Goal: Check status: Check status

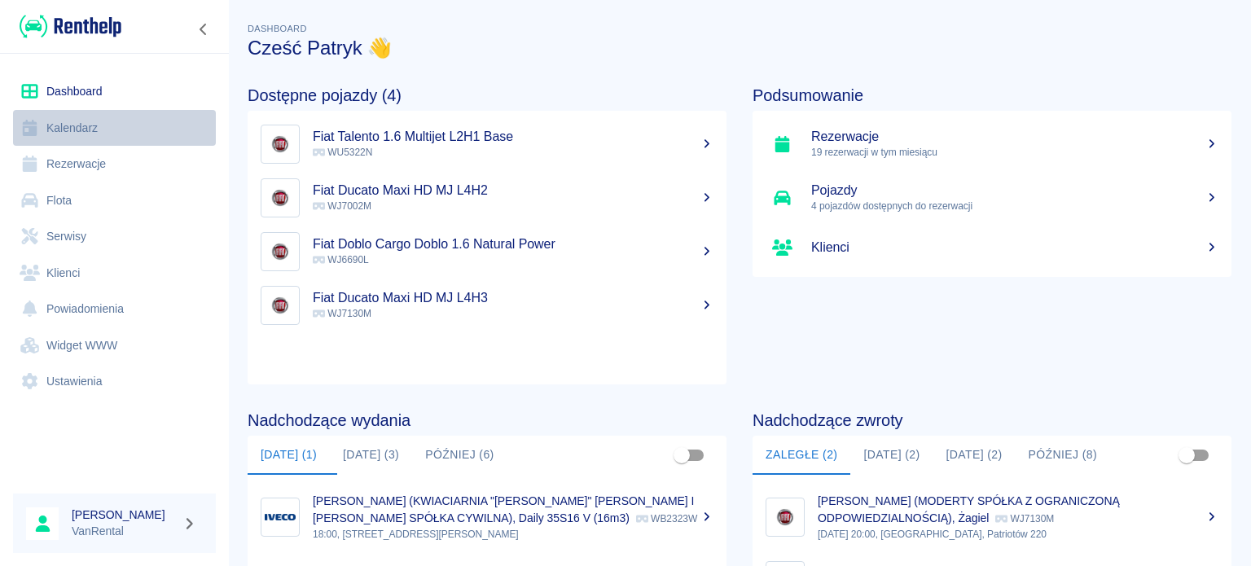
click at [113, 129] on link "Kalendarz" at bounding box center [114, 128] width 203 height 37
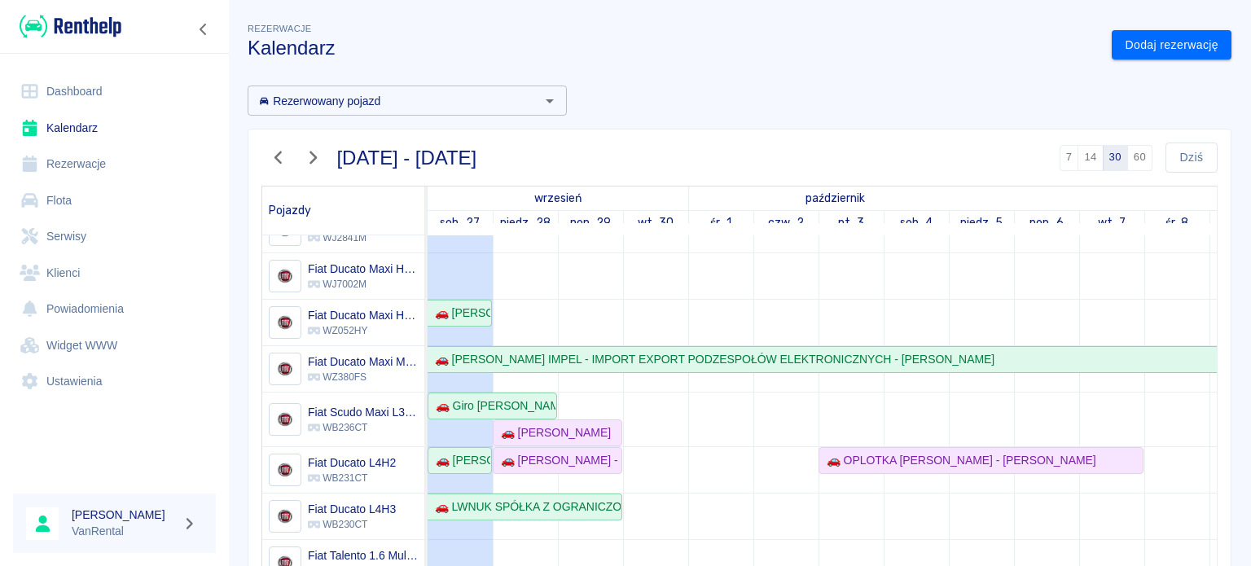
scroll to position [81, 0]
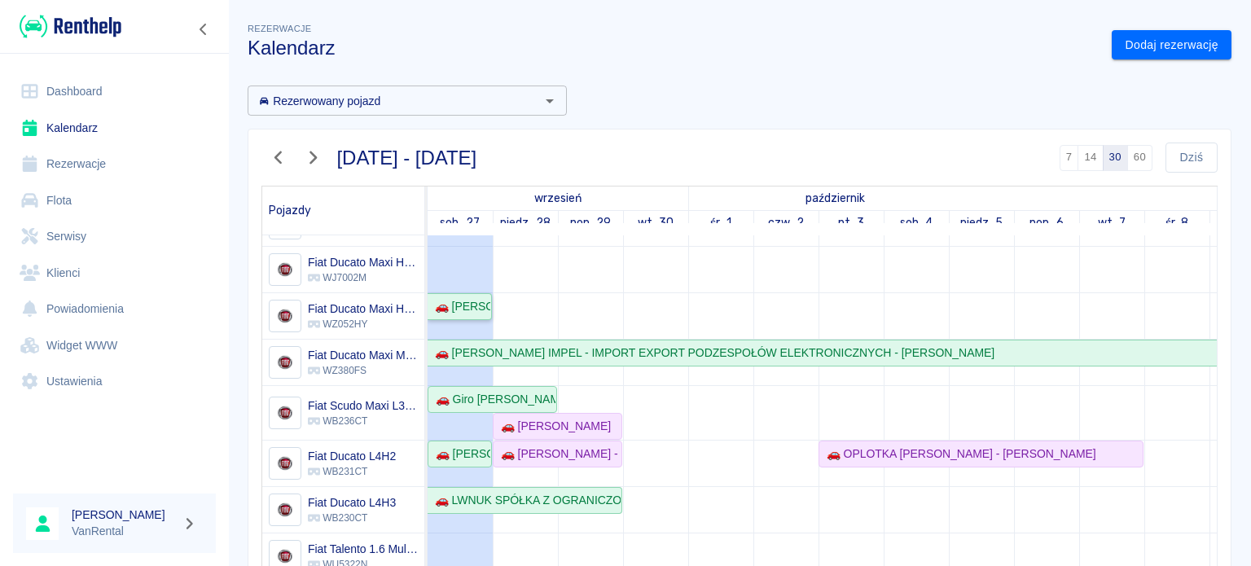
click at [476, 311] on div "🚗 Aleksander Truszyński" at bounding box center [459, 306] width 62 height 17
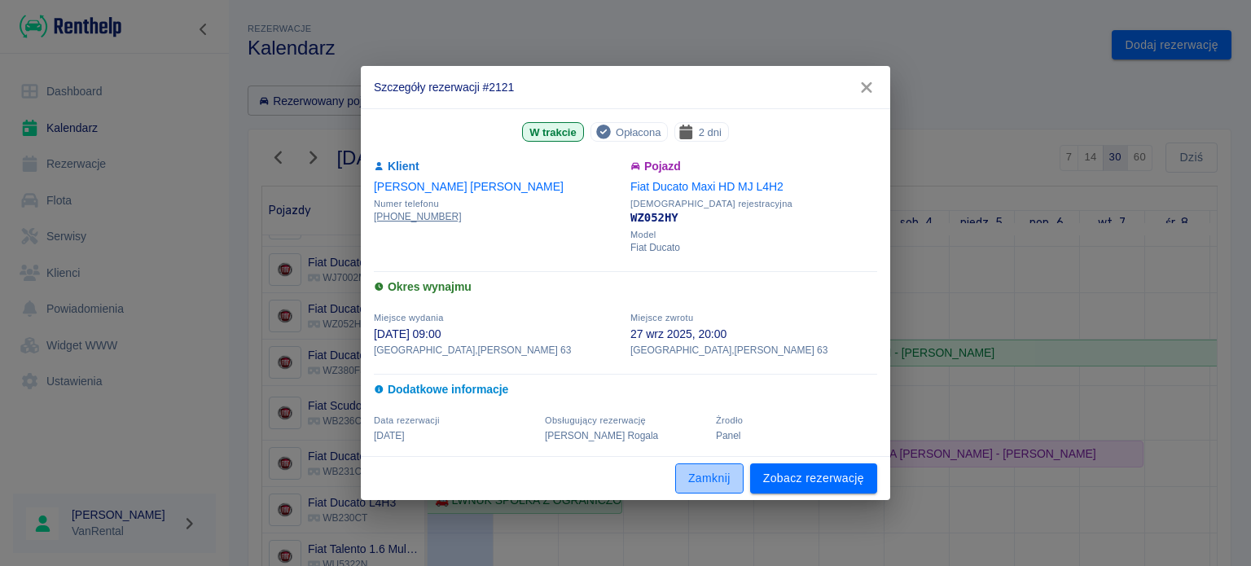
click at [717, 487] on button "Zamknij" at bounding box center [709, 478] width 68 height 30
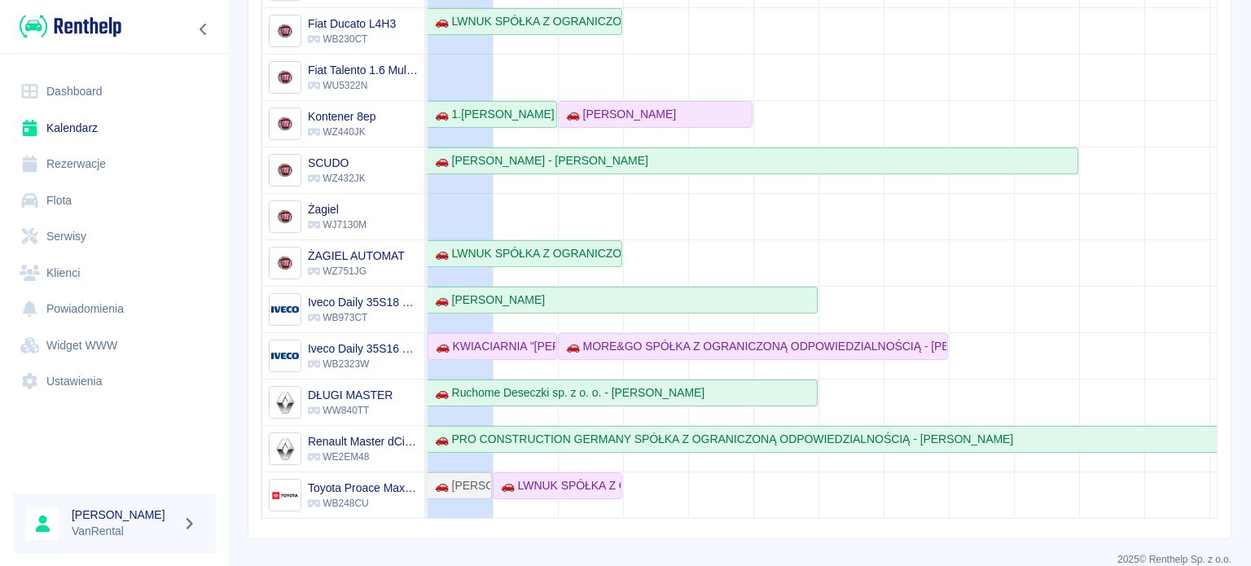
scroll to position [339, 0]
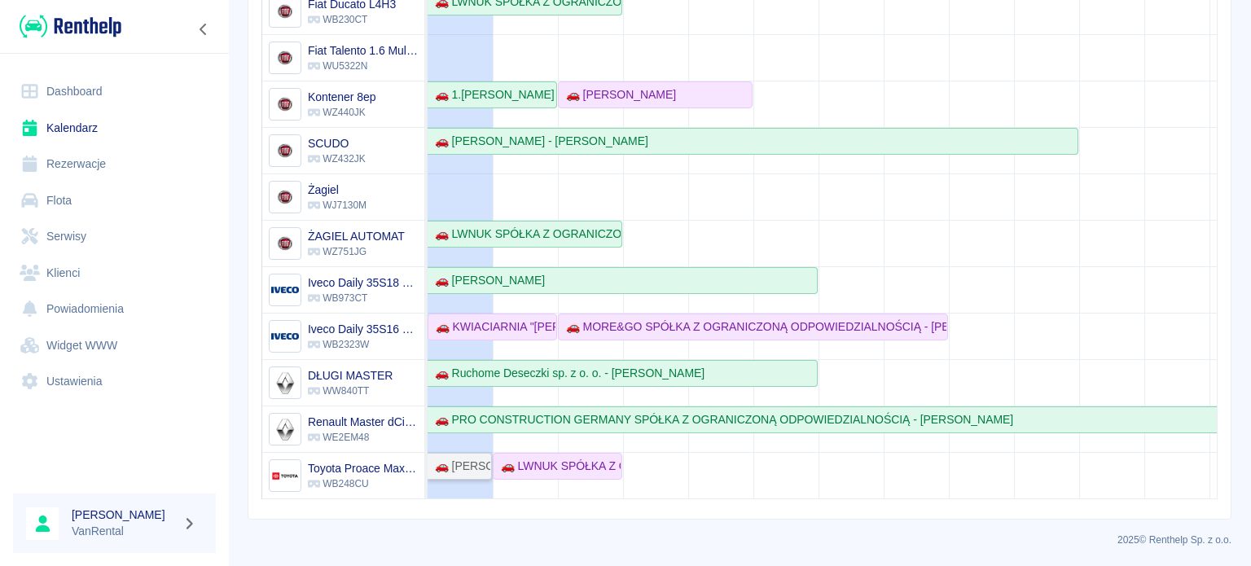
click at [471, 458] on div "🚗 Przemysław Wolski" at bounding box center [459, 466] width 62 height 17
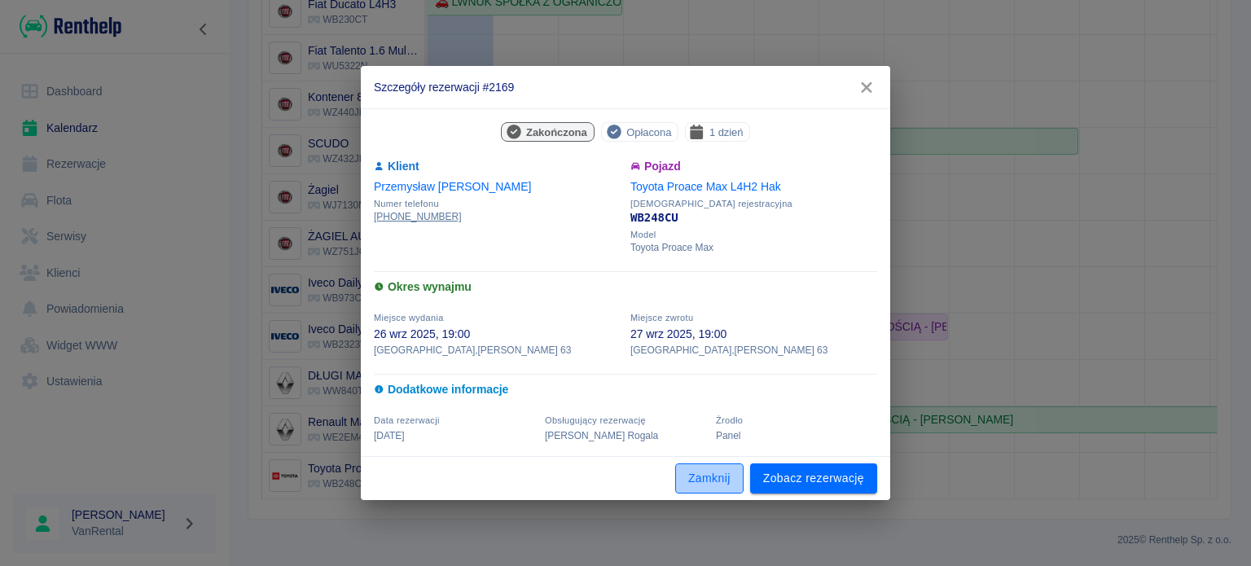
click at [707, 475] on button "Zamknij" at bounding box center [709, 478] width 68 height 30
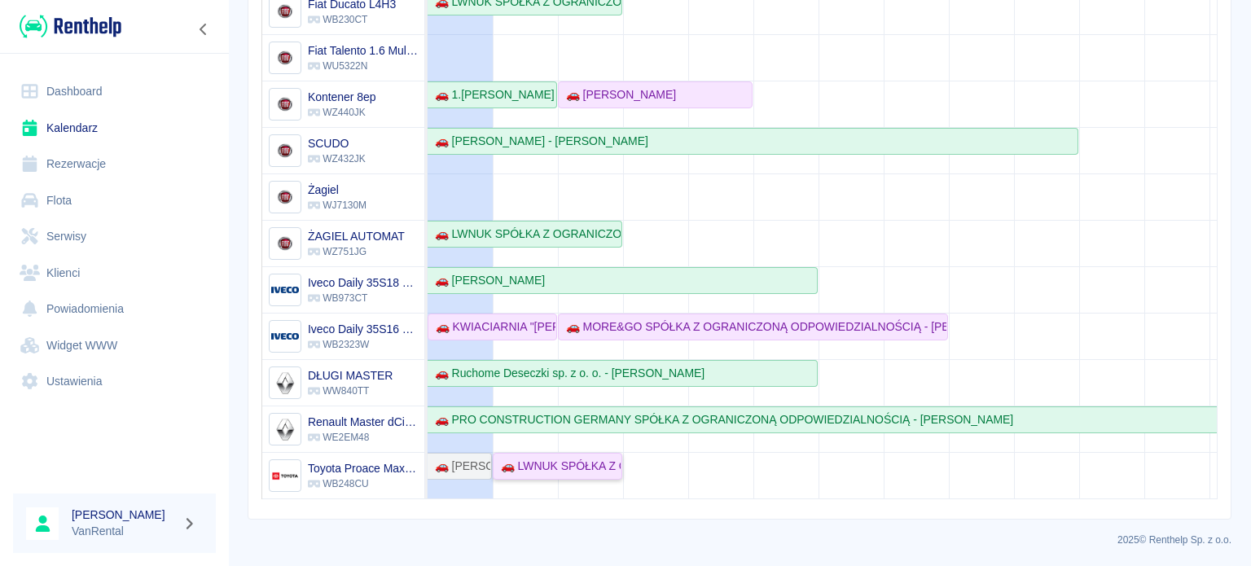
click at [565, 458] on div "🚗 LWNUK SPÓŁKA Z OGRANICZONĄ ODPOWIEDZIALNOŚCIĄ - Mateusz Wnuk" at bounding box center [557, 466] width 126 height 17
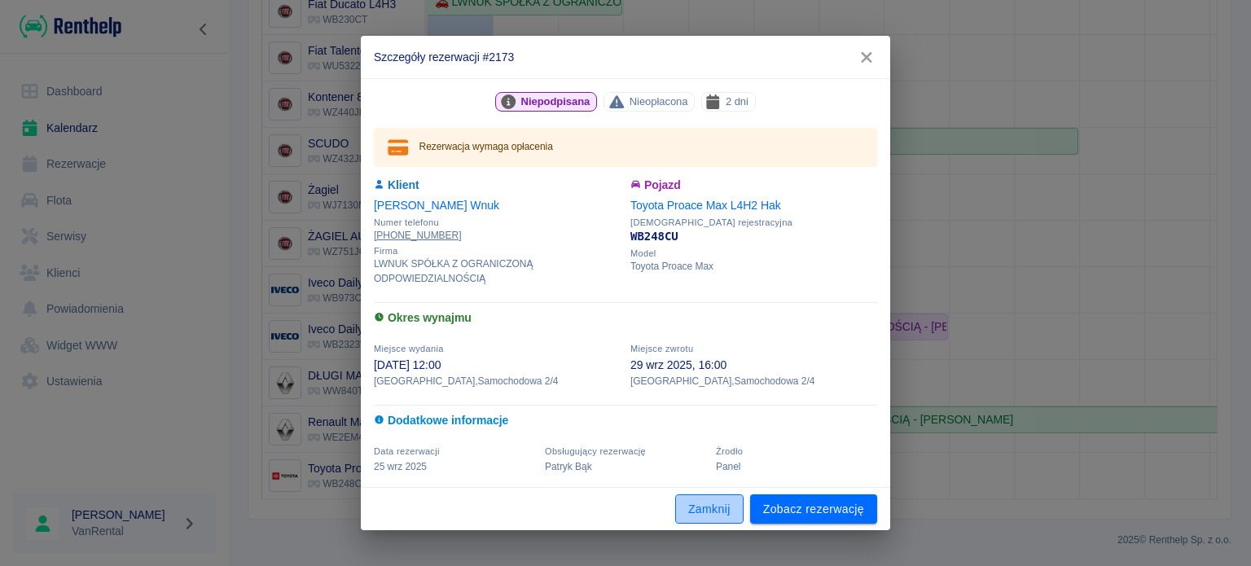
click at [699, 515] on button "Zamknij" at bounding box center [709, 509] width 68 height 30
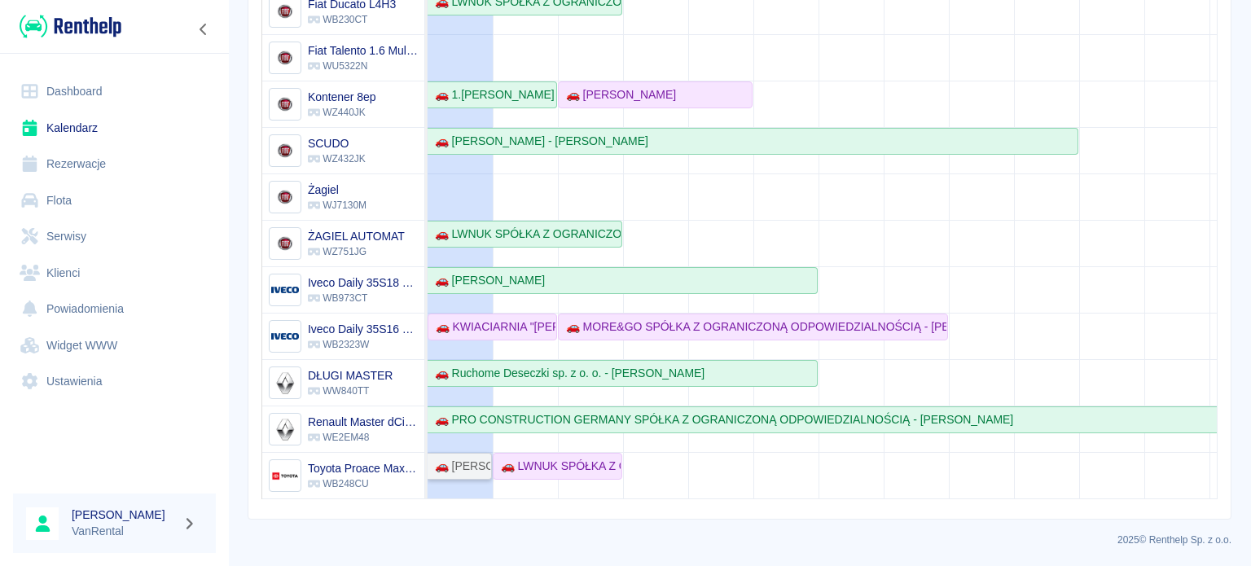
click at [443, 458] on div "🚗 Przemysław Wolski" at bounding box center [459, 466] width 62 height 17
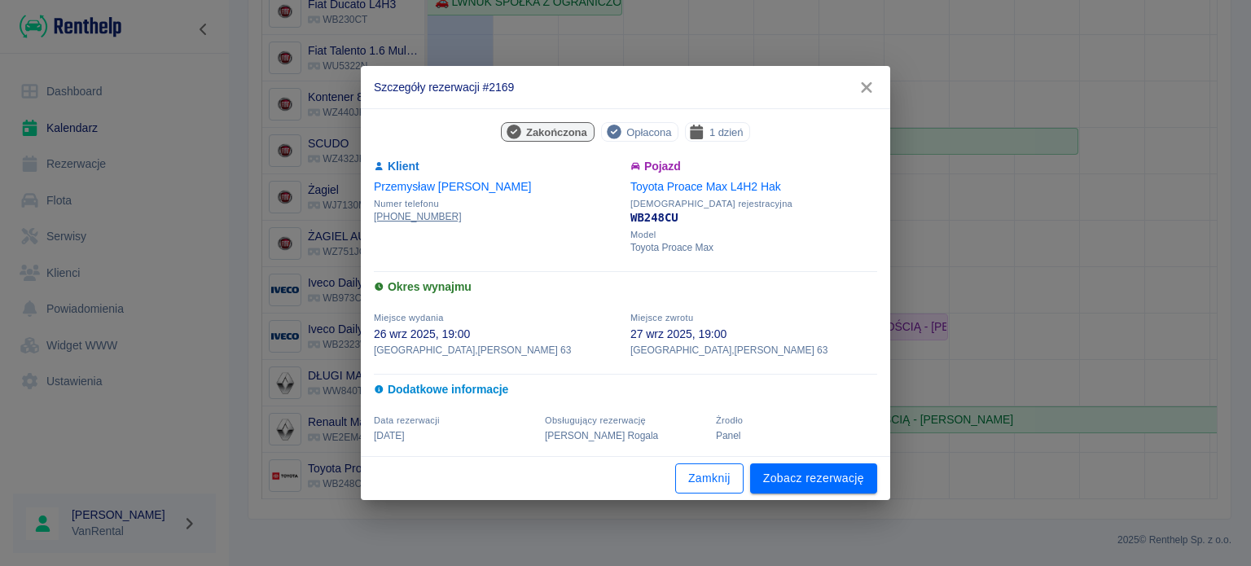
click at [682, 479] on button "Zamknij" at bounding box center [709, 478] width 68 height 30
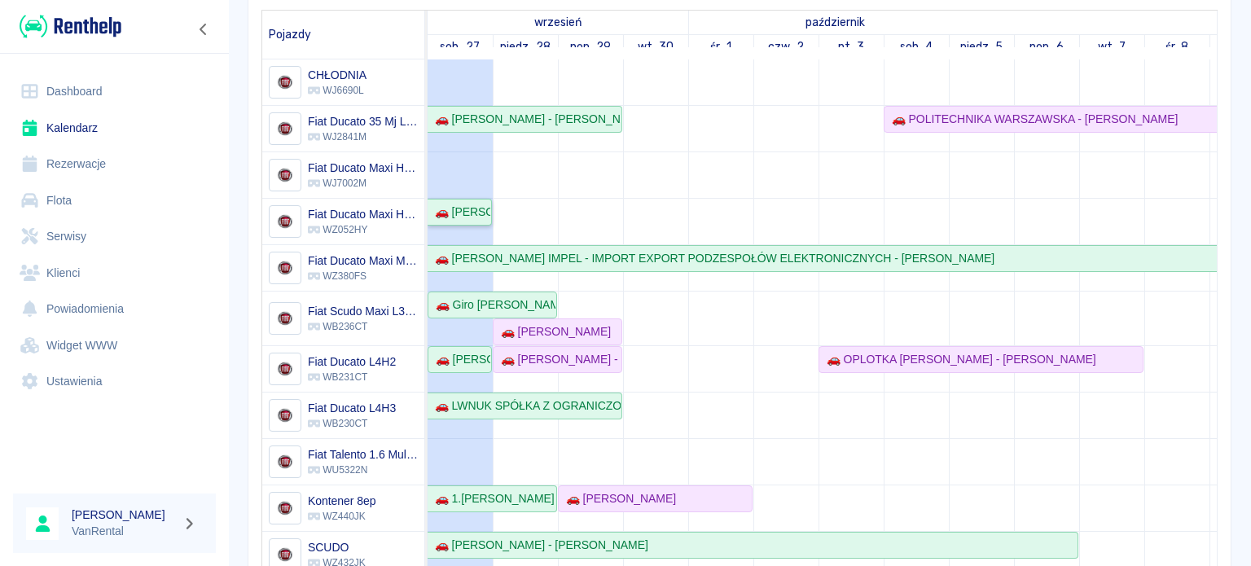
click at [466, 208] on div "🚗 Aleksander Truszyński" at bounding box center [459, 212] width 62 height 17
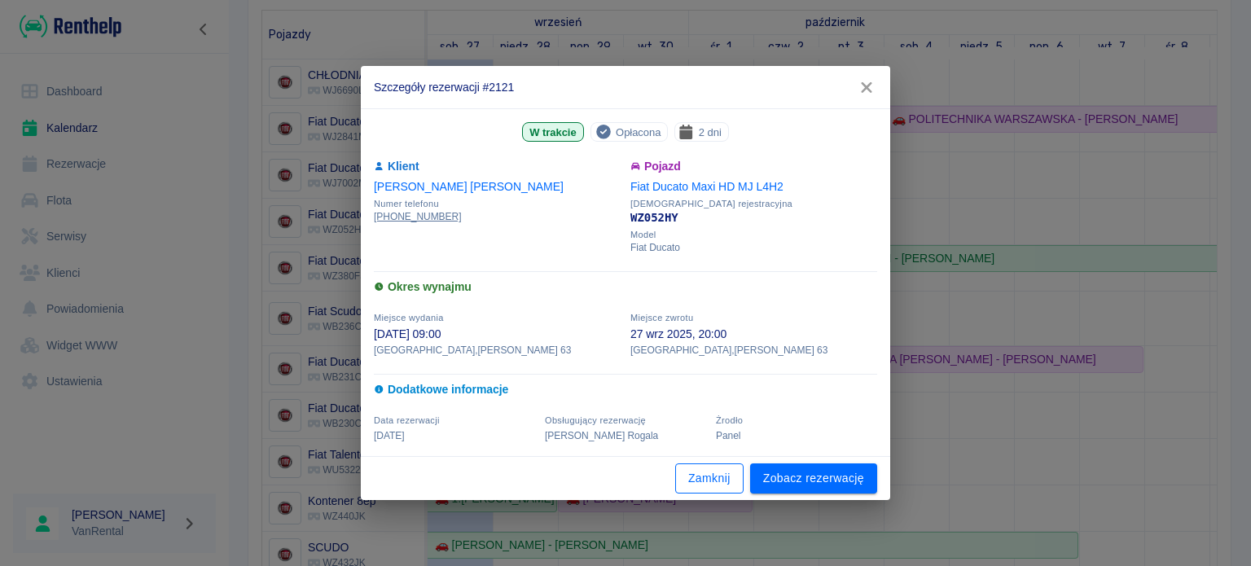
click at [705, 489] on button "Zamknij" at bounding box center [709, 478] width 68 height 30
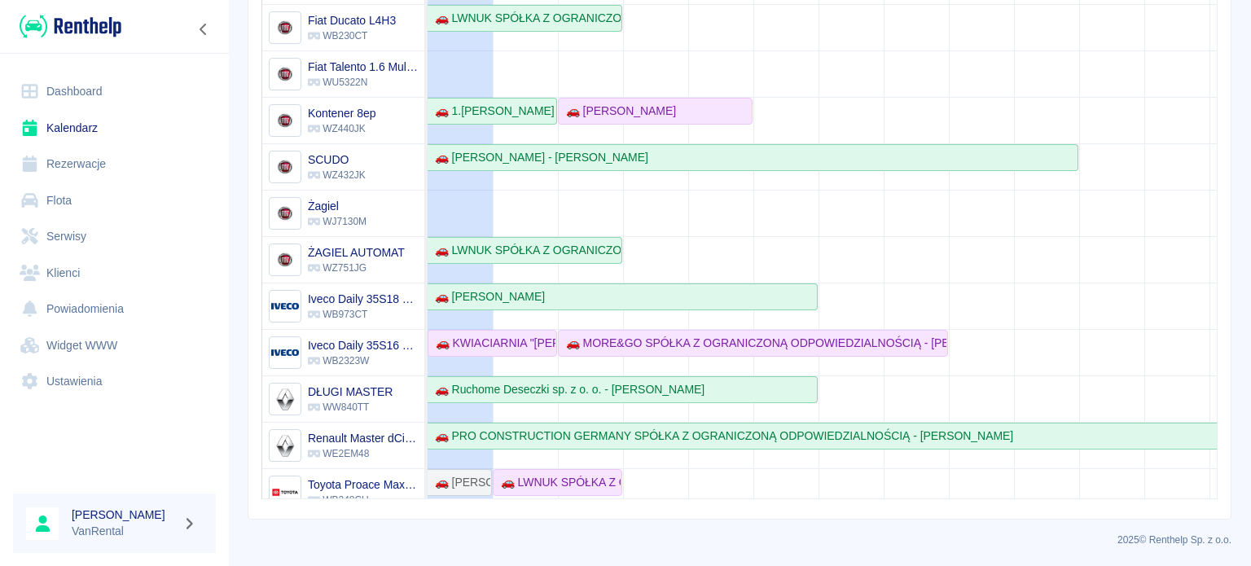
scroll to position [169, 0]
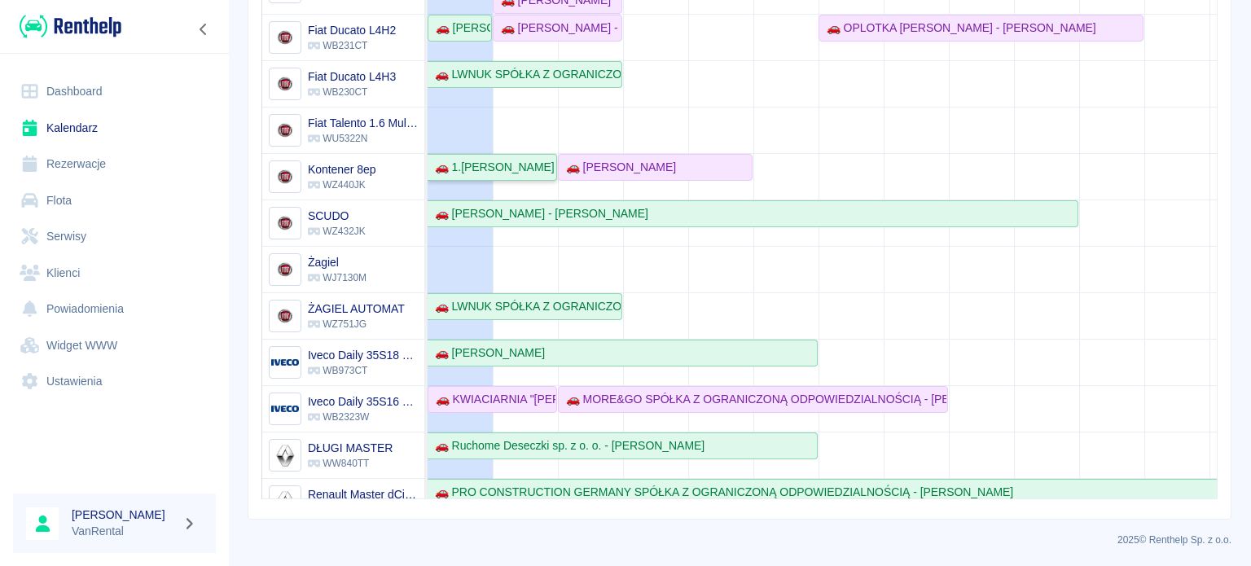
click at [526, 166] on div "🚗 1.MAREK POLAK ADEXIM PRZEPROWADZKI SPÓLKA CYWILNA, 2. ADEXIM PRZEPROWADZKI PO…" at bounding box center [491, 167] width 127 height 17
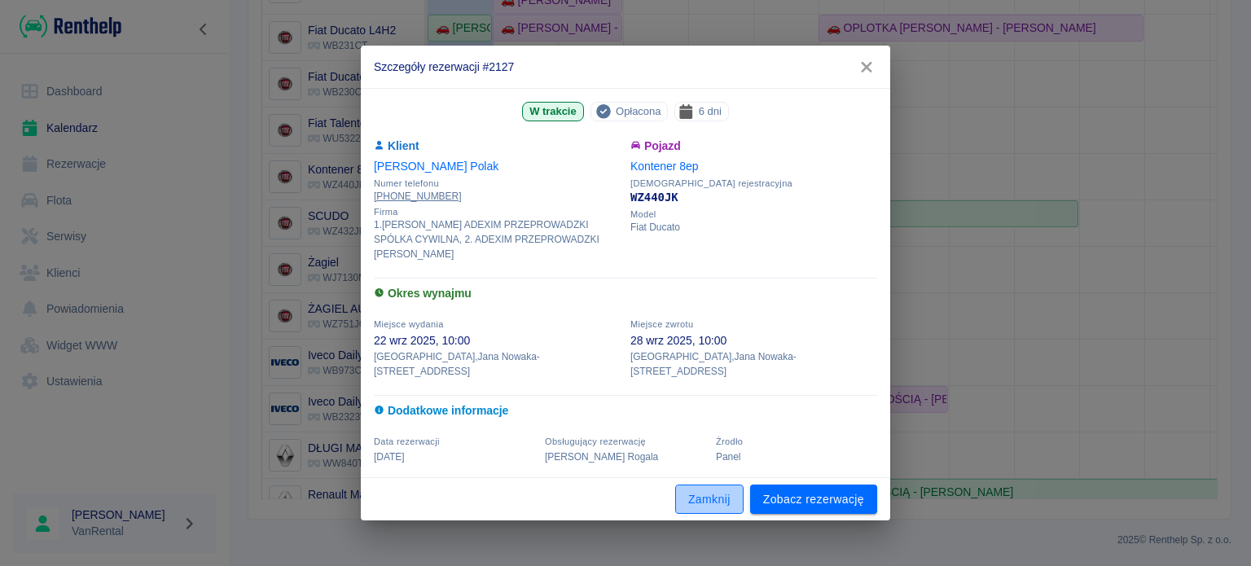
click at [717, 504] on button "Zamknij" at bounding box center [709, 499] width 68 height 30
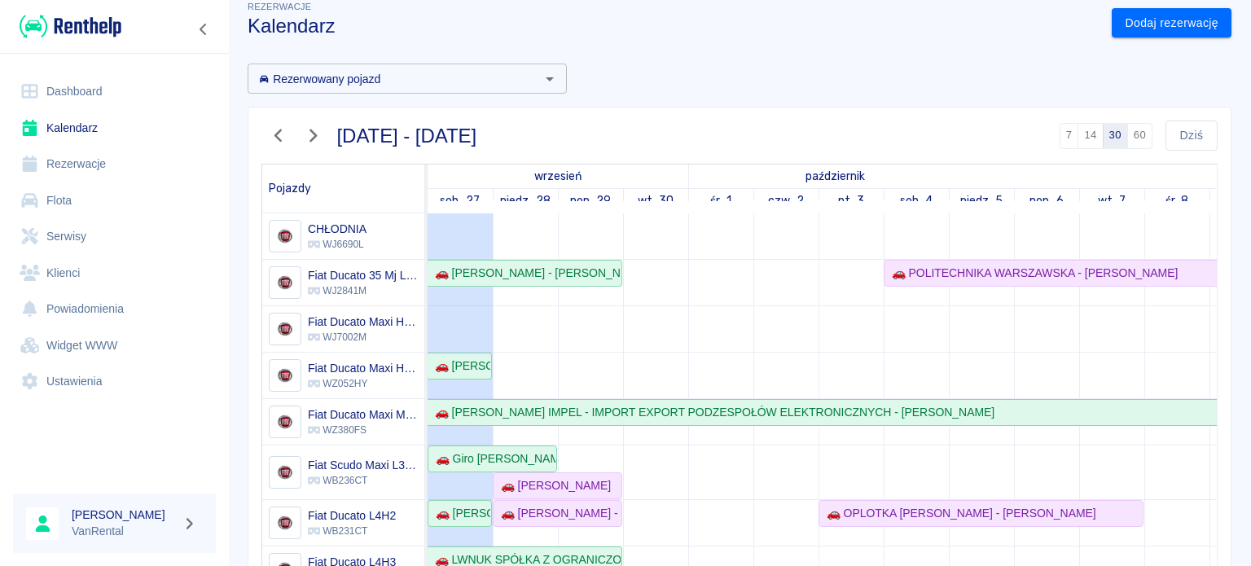
scroll to position [0, 0]
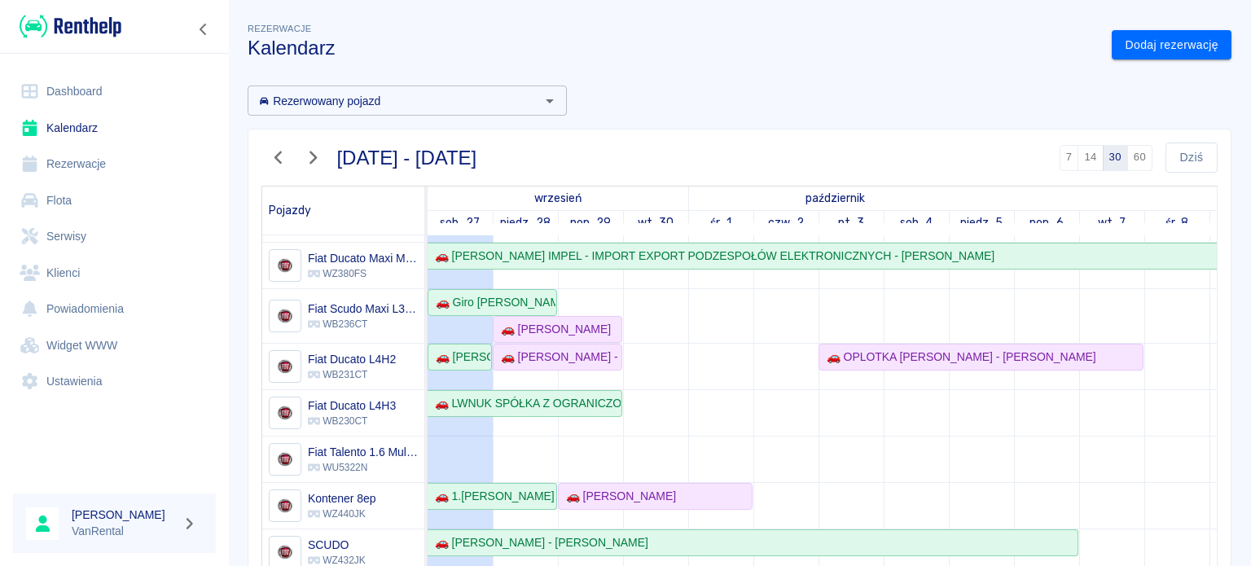
scroll to position [250, 0]
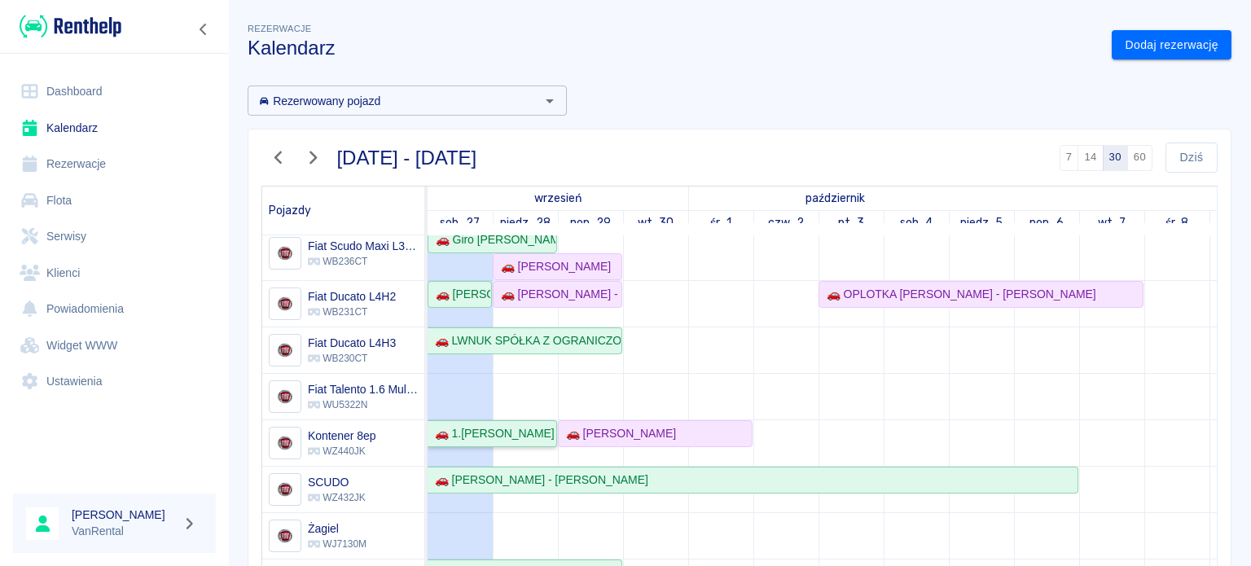
click at [501, 425] on div "🚗 1.MAREK POLAK ADEXIM PRZEPROWADZKI SPÓLKA CYWILNA, 2. ADEXIM PRZEPROWADZKI PO…" at bounding box center [491, 433] width 127 height 17
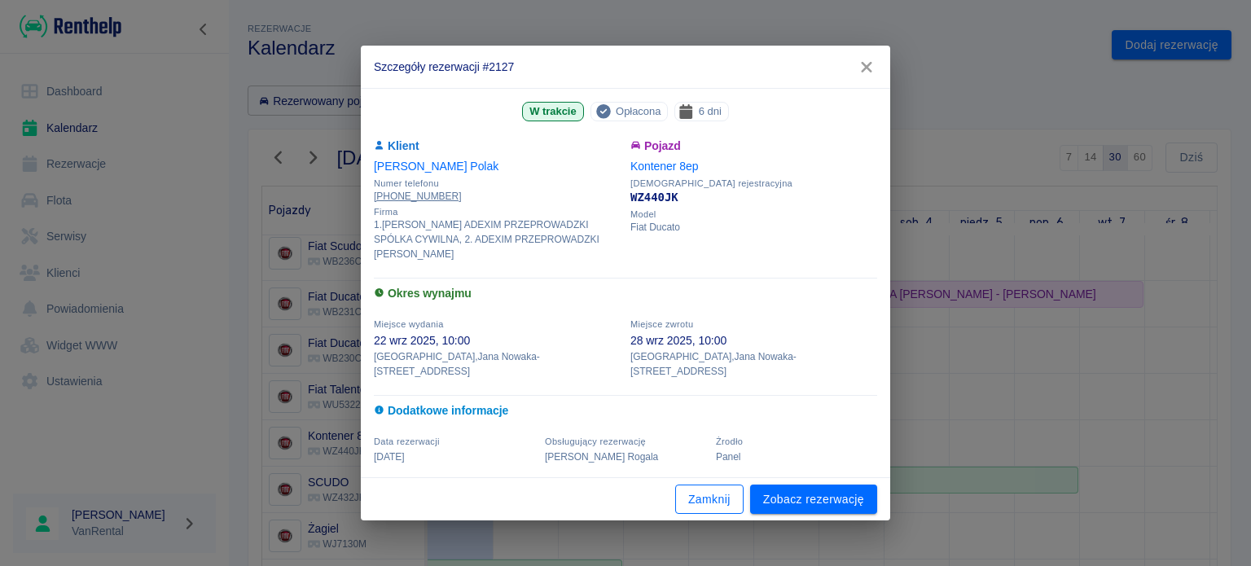
click at [723, 499] on button "Zamknij" at bounding box center [709, 499] width 68 height 30
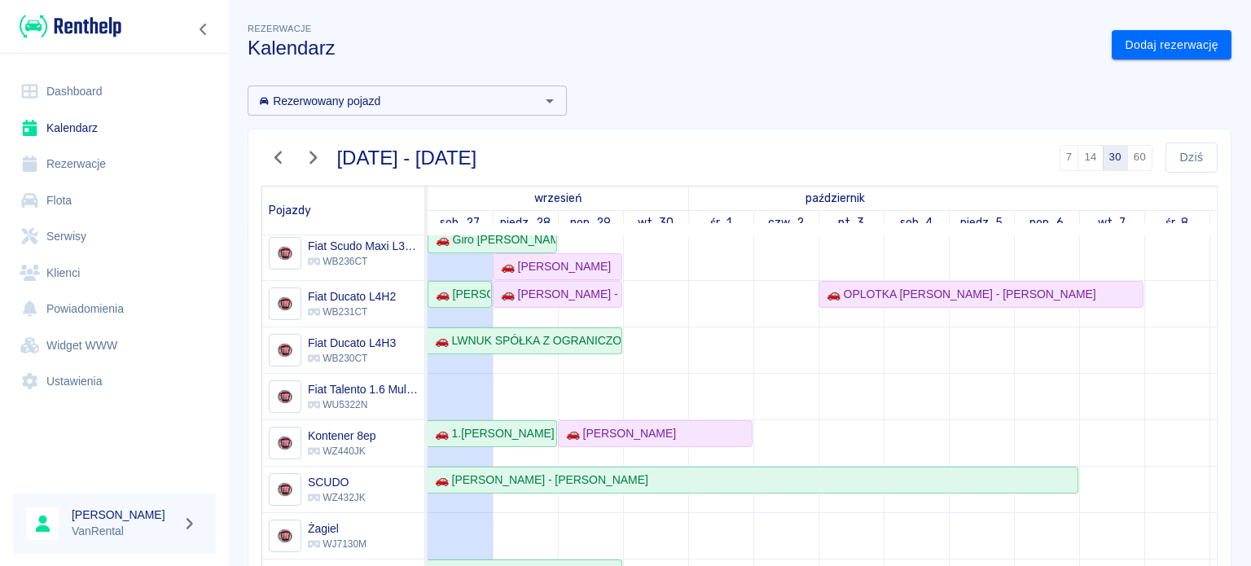
click at [498, 436] on td at bounding box center [525, 415] width 65 height 843
click at [494, 429] on div "🚗 1.MAREK POLAK ADEXIM PRZEPROWADZKI SPÓLKA CYWILNA, 2. ADEXIM PRZEPROWADZKI PO…" at bounding box center [491, 433] width 127 height 17
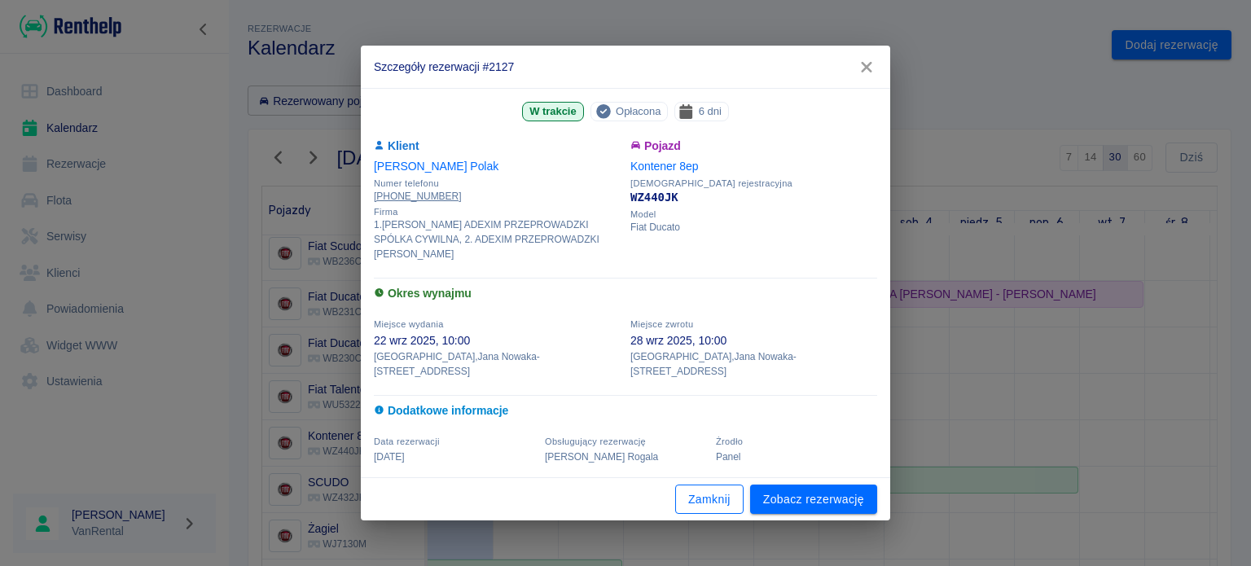
click at [708, 493] on button "Zamknij" at bounding box center [709, 499] width 68 height 30
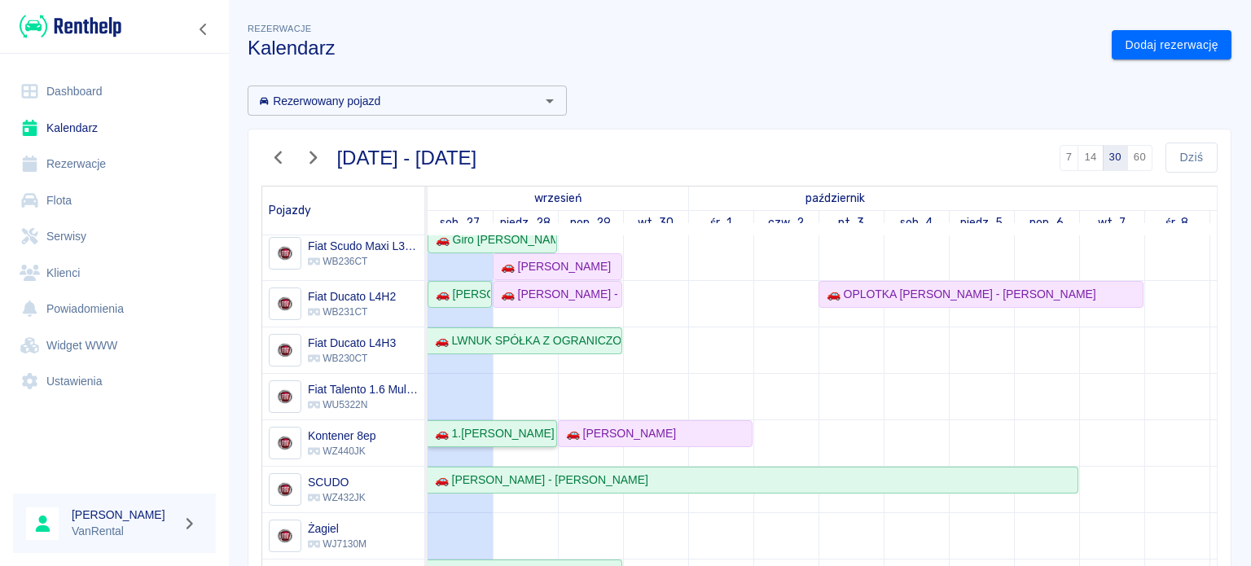
click at [504, 425] on div "🚗 1.MAREK POLAK ADEXIM PRZEPROWADZKI SPÓLKA CYWILNA, 2. ADEXIM PRZEPROWADZKI PO…" at bounding box center [491, 433] width 127 height 17
